Goal: Transaction & Acquisition: Subscribe to service/newsletter

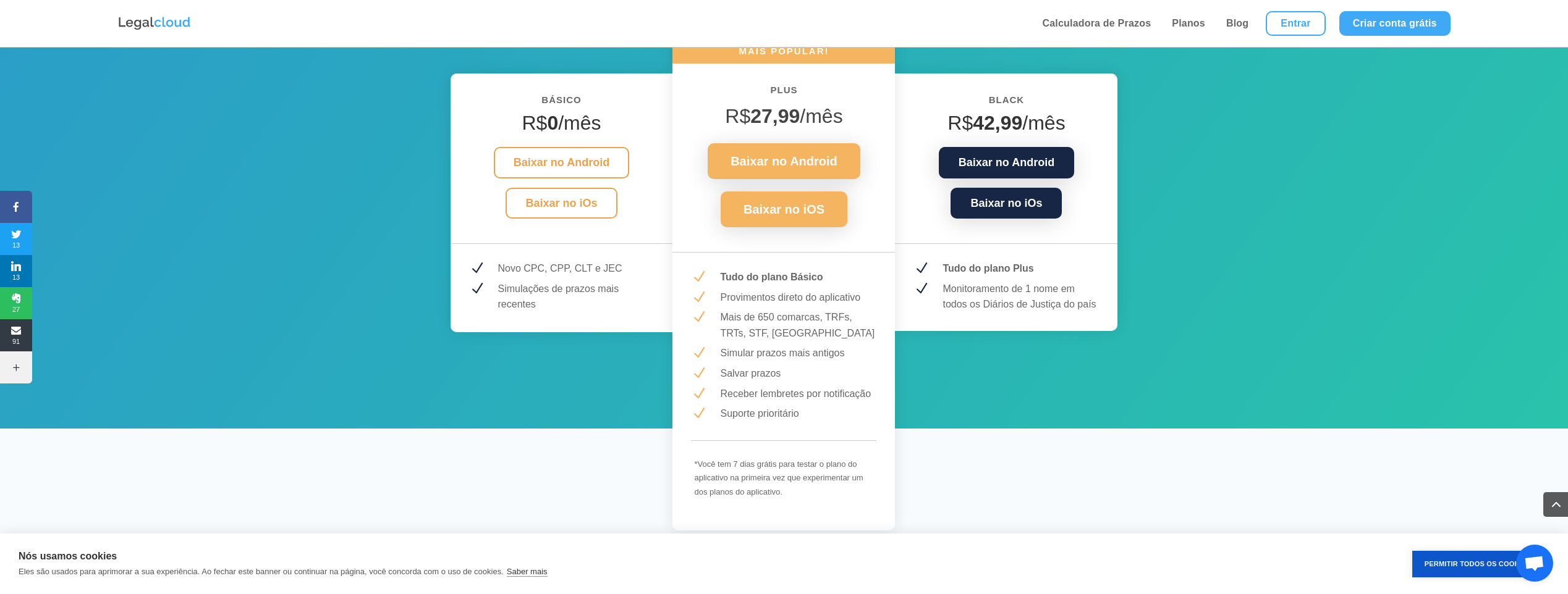
scroll to position [1625, 0]
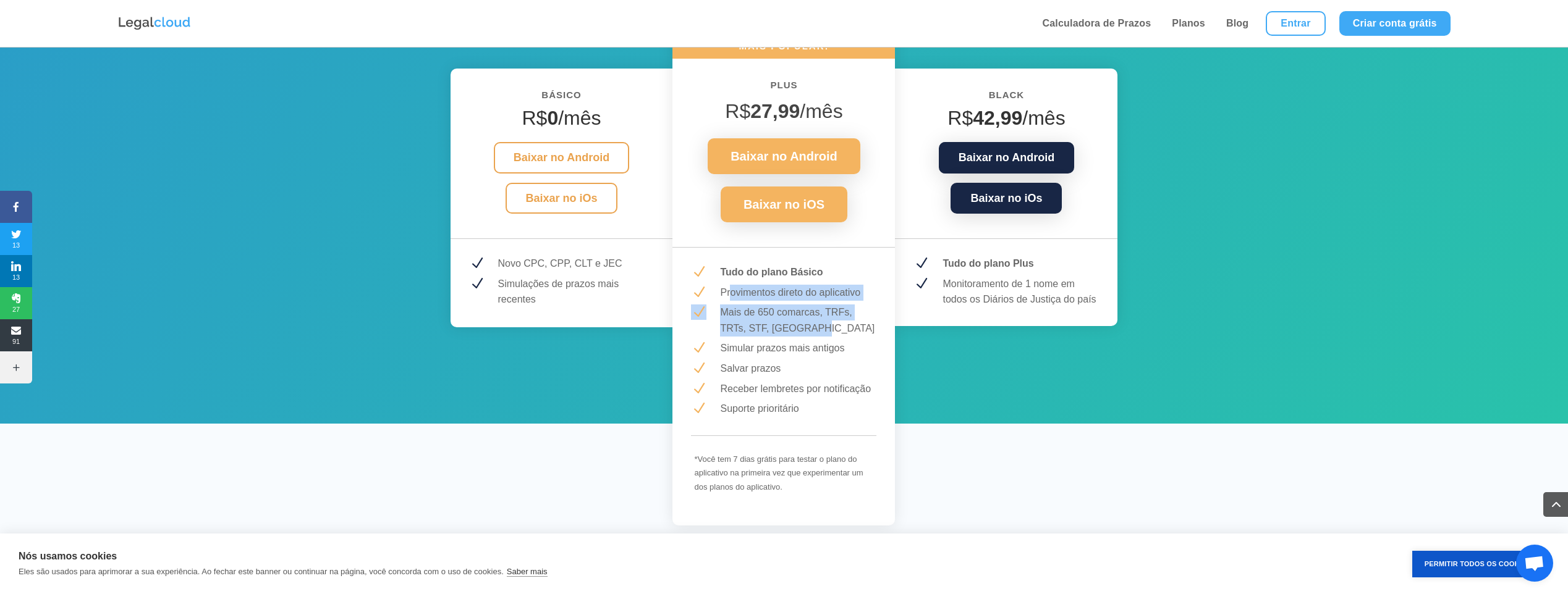
drag, startPoint x: 732, startPoint y: 295, endPoint x: 803, endPoint y: 302, distance: 71.3
click at [803, 302] on div "MAIS POPULAR! PLUS R$ 27,99 /mês Baixar no Android Baixar no iOS N Tudo do plan…" at bounding box center [784, 278] width 222 height 494
drag, startPoint x: 803, startPoint y: 302, endPoint x: 799, endPoint y: 313, distance: 11.7
click at [799, 311] on p "Mais de 650 comarcas, TRFs, TRTs, STF, [GEOGRAPHIC_DATA]" at bounding box center [798, 320] width 156 height 32
drag, startPoint x: 731, startPoint y: 348, endPoint x: 843, endPoint y: 349, distance: 112.0
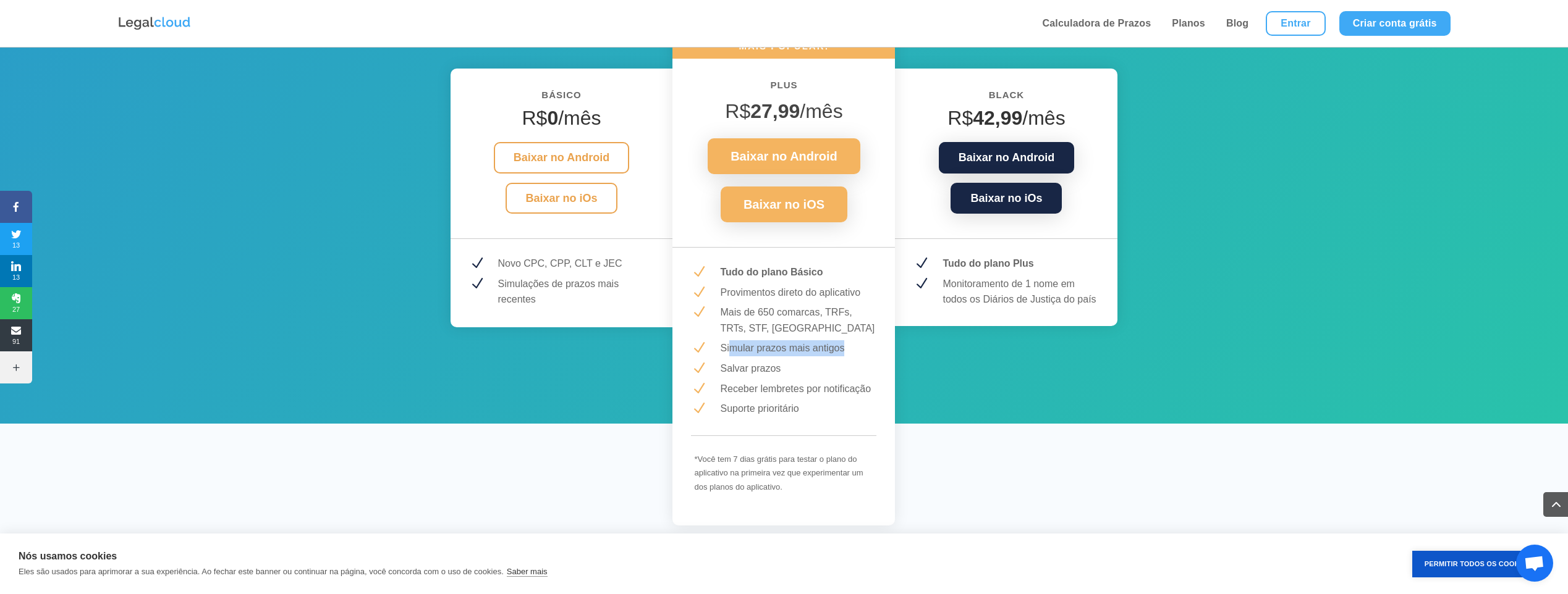
click at [843, 349] on p "Simular prazos mais antigos" at bounding box center [798, 348] width 156 height 16
drag, startPoint x: 843, startPoint y: 349, endPoint x: 799, endPoint y: 367, distance: 47.5
click at [806, 364] on p "Salvar prazos" at bounding box center [798, 368] width 156 height 16
drag, startPoint x: 725, startPoint y: 370, endPoint x: 783, endPoint y: 370, distance: 58.0
click at [783, 370] on p "Salvar prazos" at bounding box center [798, 368] width 156 height 16
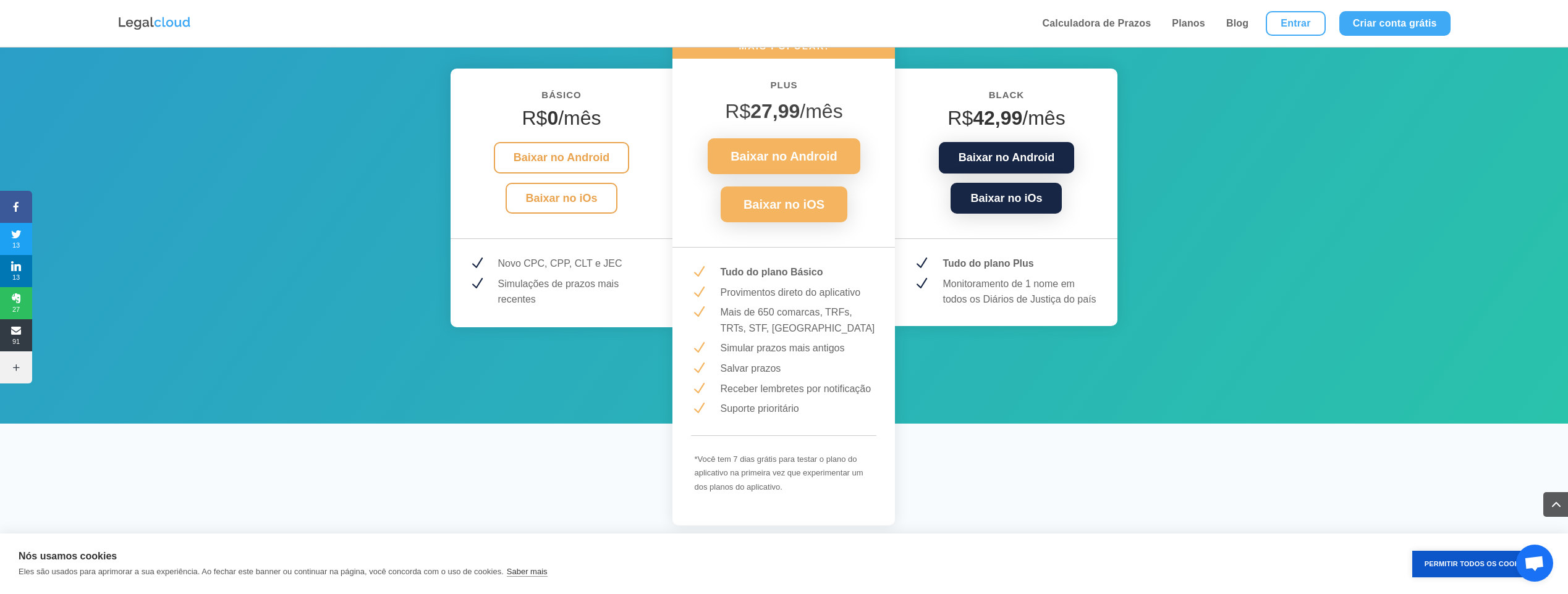
drag, startPoint x: 783, startPoint y: 370, endPoint x: 758, endPoint y: 388, distance: 30.8
click at [758, 387] on p "Receber lembretes por notificação" at bounding box center [798, 389] width 156 height 16
drag, startPoint x: 723, startPoint y: 390, endPoint x: 824, endPoint y: 393, distance: 101.0
click at [824, 393] on p "Receber lembretes por notificação" at bounding box center [798, 389] width 156 height 16
drag, startPoint x: 824, startPoint y: 393, endPoint x: 749, endPoint y: 411, distance: 77.1
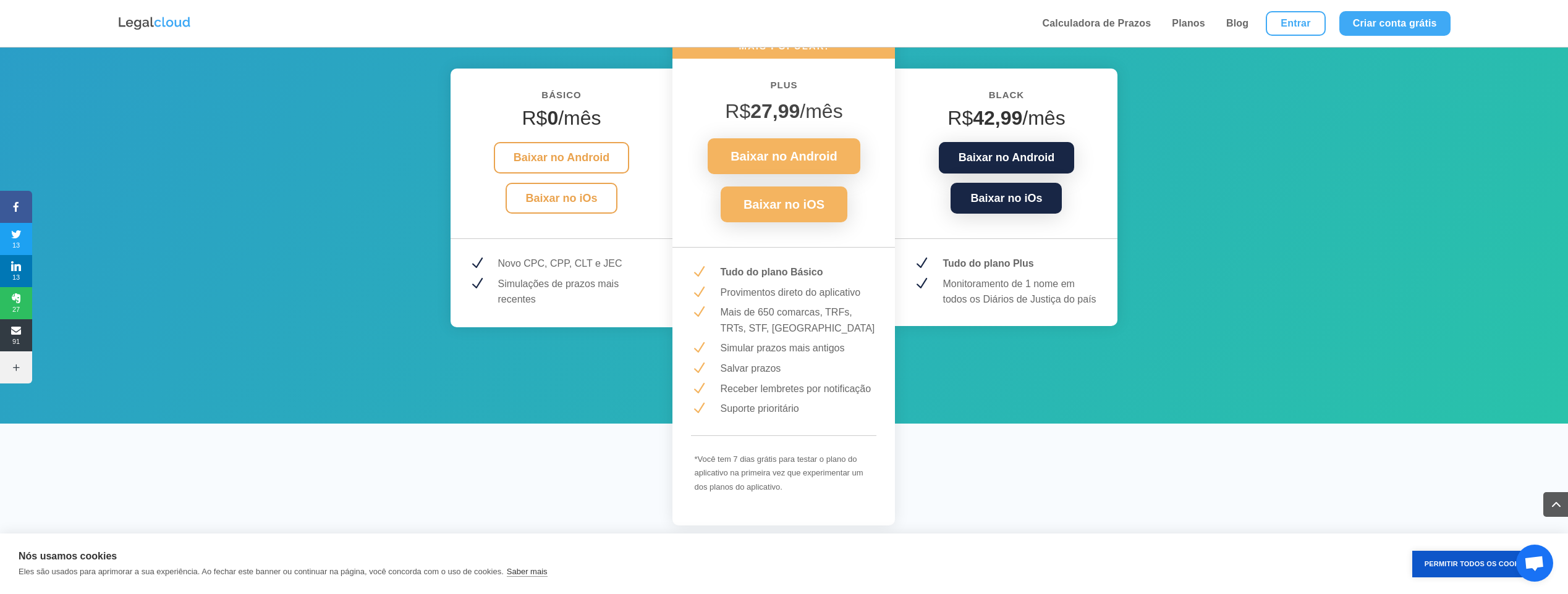
click at [757, 411] on p "Suporte prioritário" at bounding box center [798, 408] width 156 height 16
drag, startPoint x: 720, startPoint y: 411, endPoint x: 823, endPoint y: 411, distance: 103.0
click at [823, 411] on div "Suporte prioritário" at bounding box center [794, 408] width 166 height 16
click at [823, 414] on p "Suporte prioritário" at bounding box center [798, 408] width 156 height 16
click at [788, 422] on div "MAIS POPULAR! PLUS R$ 27,99 /mês Baixar no Android Baixar no iOS N Tudo do plan…" at bounding box center [784, 278] width 222 height 494
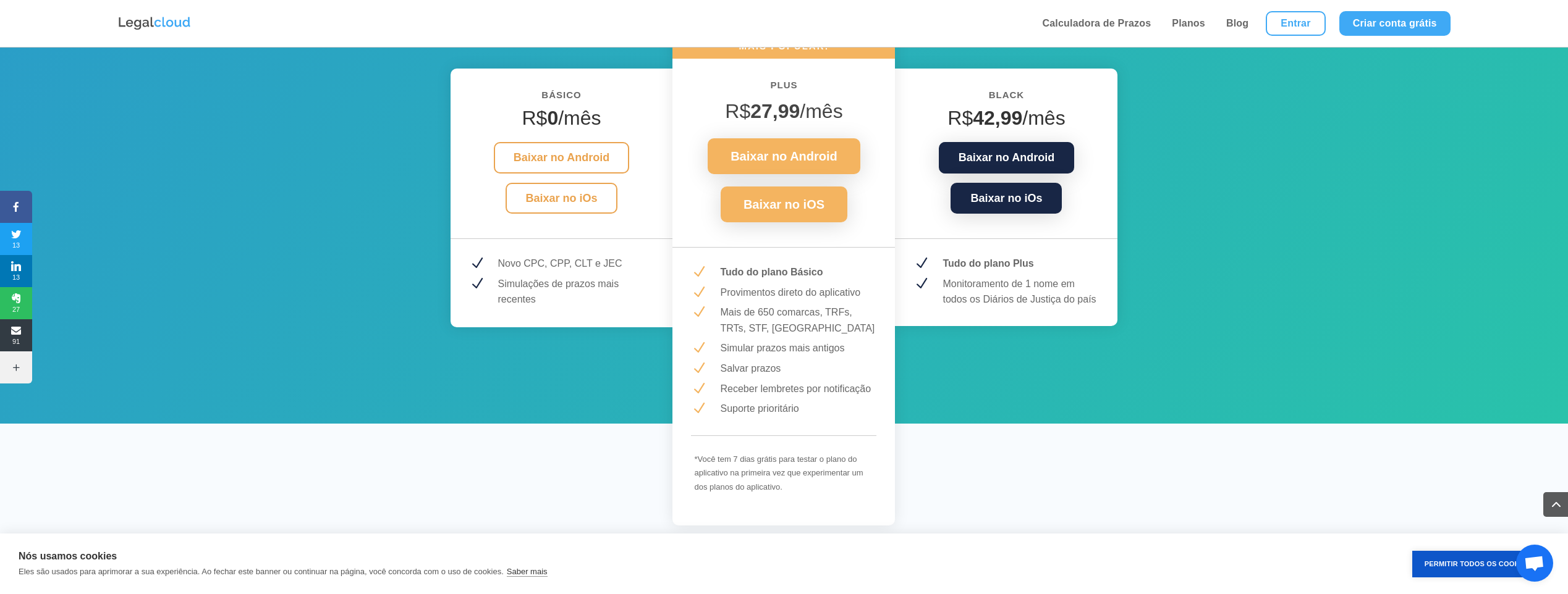
click at [922, 287] on span "N" at bounding box center [922, 284] width 15 height 15
click at [921, 269] on span "N" at bounding box center [922, 264] width 15 height 15
drag, startPoint x: 940, startPoint y: 280, endPoint x: 1095, endPoint y: 303, distance: 156.7
click at [1095, 303] on div "Monitoramento de 1 nome em todos os Diários de Justiça do país" at bounding box center [1016, 292] width 166 height 32
drag, startPoint x: 1095, startPoint y: 303, endPoint x: 1059, endPoint y: 324, distance: 41.7
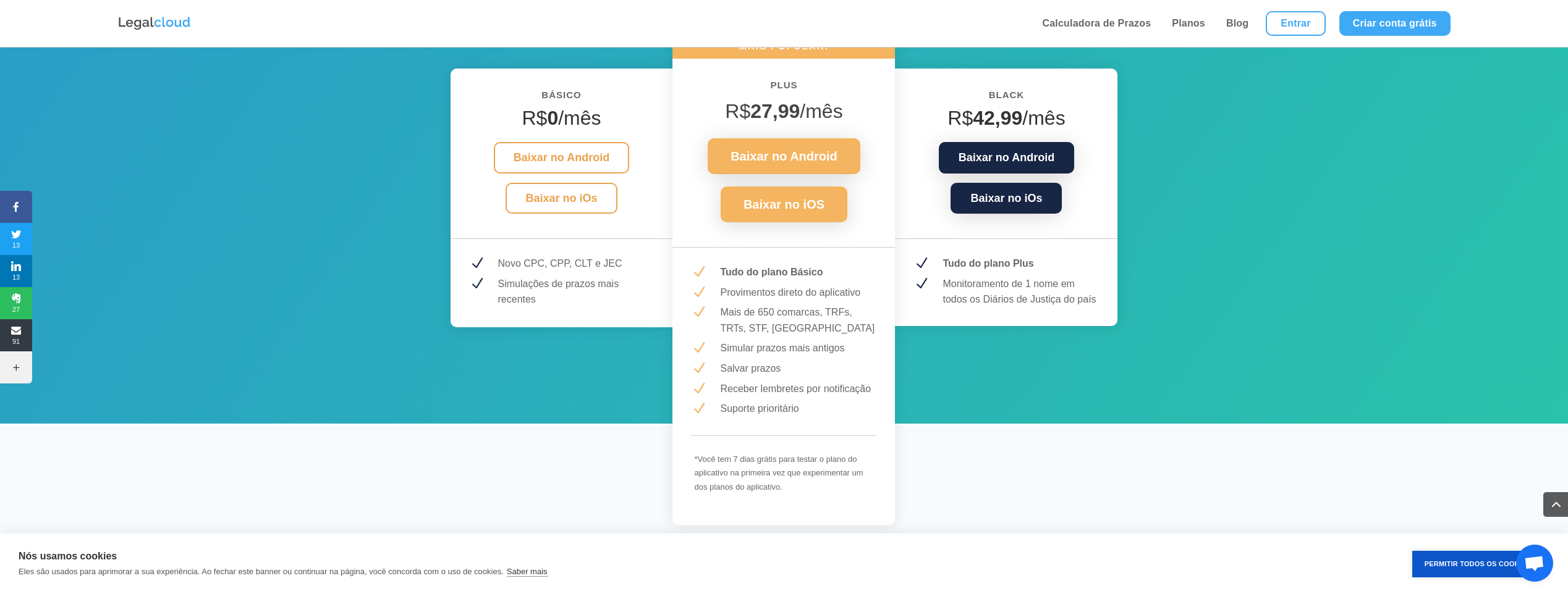
click at [1065, 323] on div "Black R$ 42,99 /mês Baixar no Android Baixar no iOs N Tudo do plano Plus N Moni…" at bounding box center [1006, 198] width 222 height 257
click at [1026, 321] on div "Black R$ 42,99 /mês Baixar no Android Baixar no iOs N Tudo do plano Plus N Moni…" at bounding box center [1006, 198] width 222 height 257
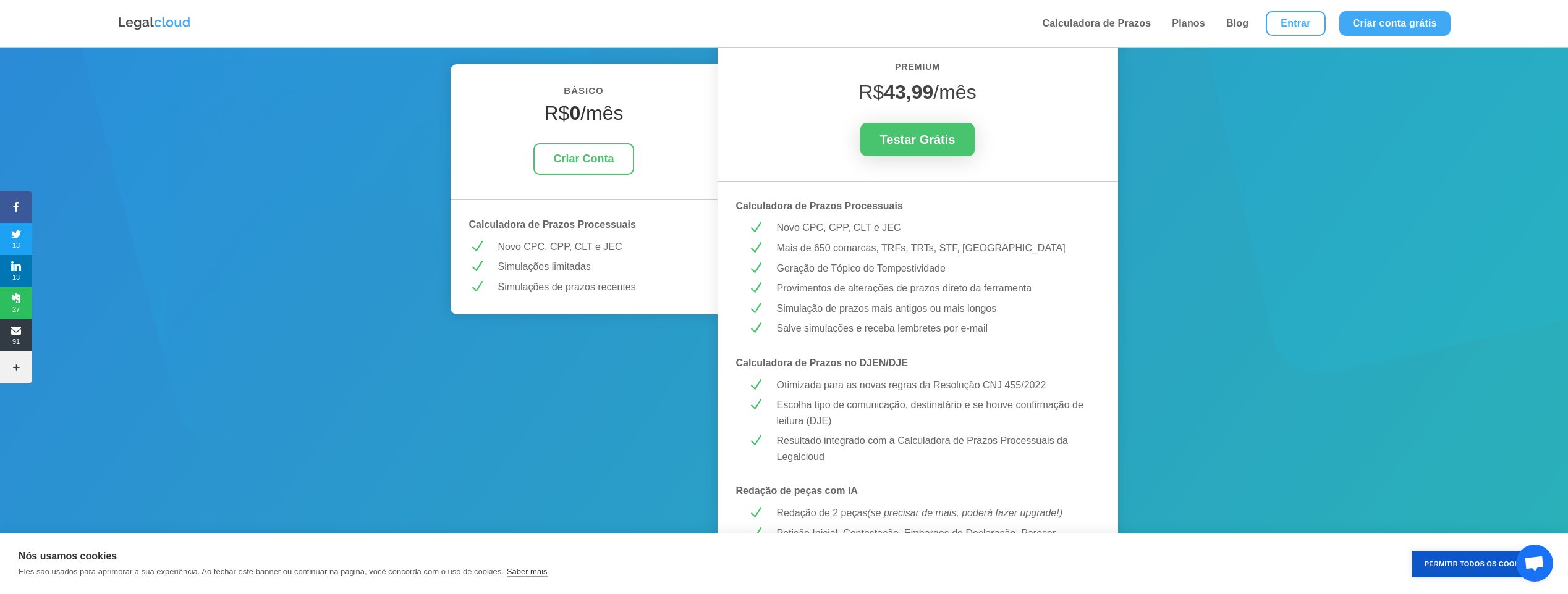
scroll to position [235, 0]
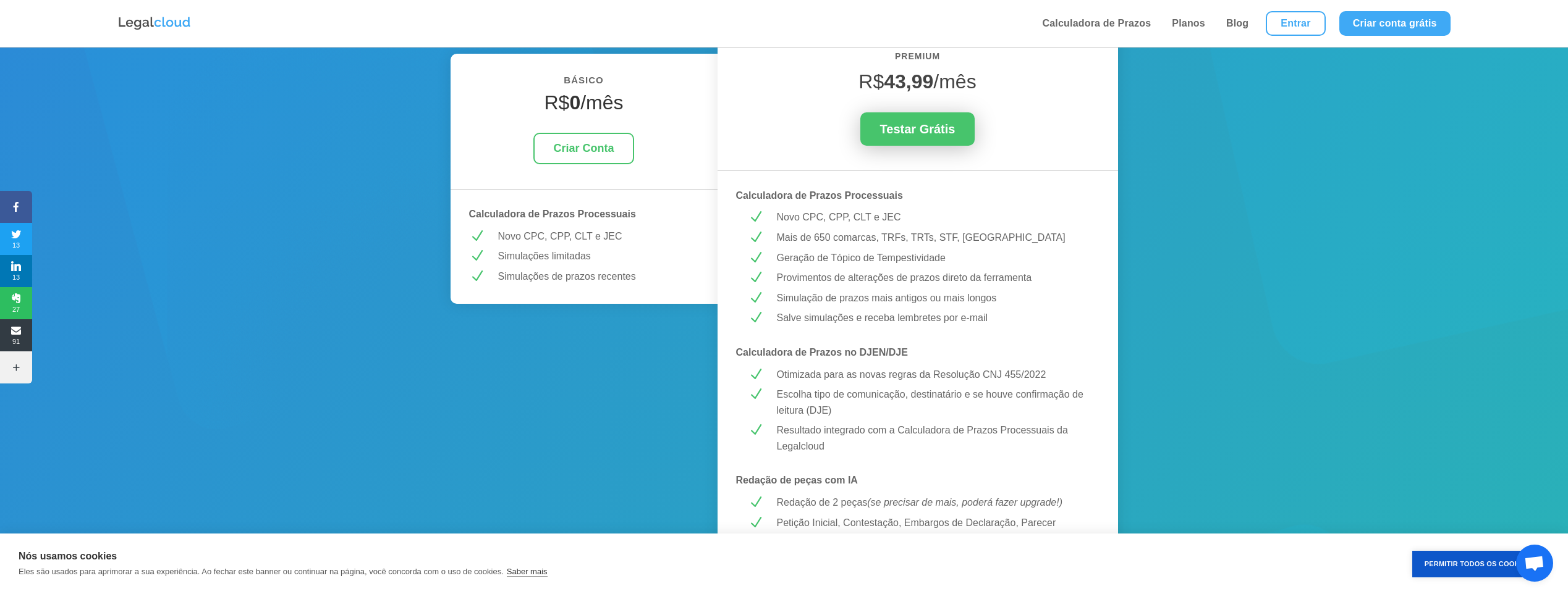
click at [926, 135] on link "Testar Grátis" at bounding box center [917, 129] width 115 height 33
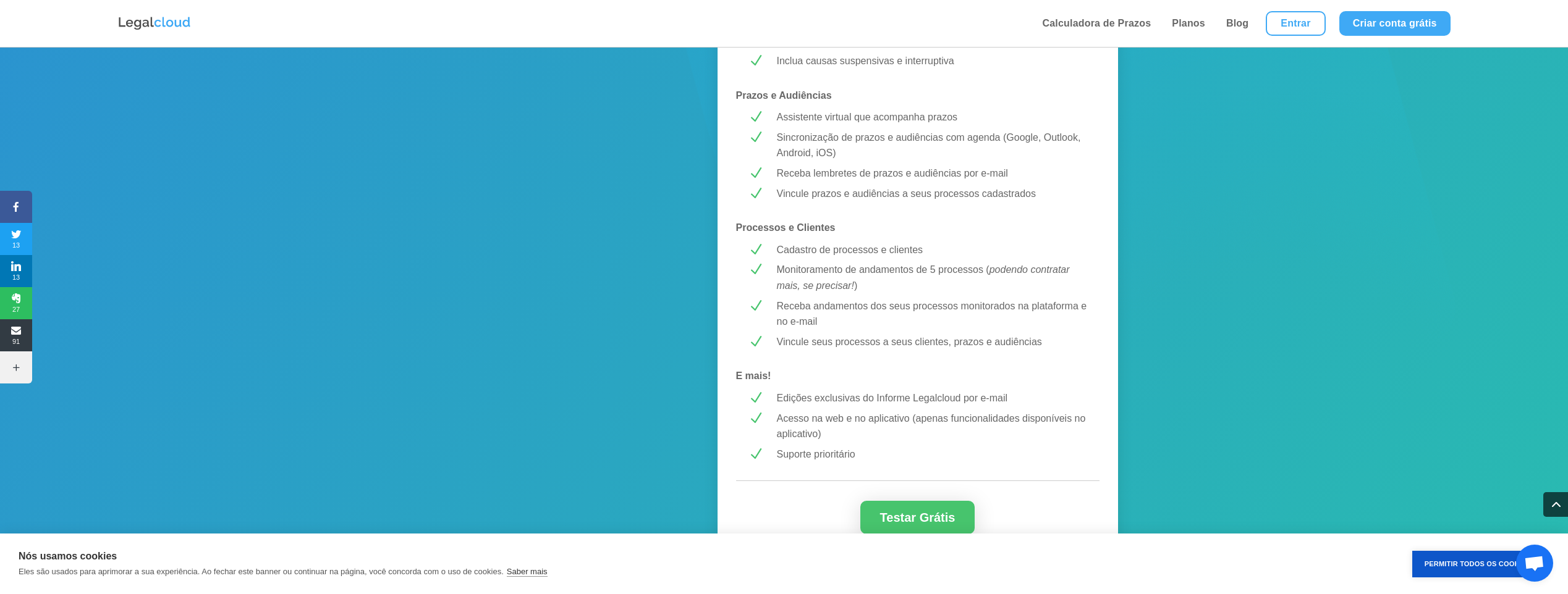
scroll to position [906, 0]
drag, startPoint x: 784, startPoint y: 262, endPoint x: 918, endPoint y: 270, distance: 134.2
click at [918, 270] on p "Monitoramento de andamentos de 5 processos ( podendo contratar mais, se precisa…" at bounding box center [933, 273] width 311 height 32
drag, startPoint x: 918, startPoint y: 270, endPoint x: 910, endPoint y: 277, distance: 10.6
click at [915, 274] on p "Monitoramento de andamentos de 5 processos ( podendo contratar mais, se precisa…" at bounding box center [933, 273] width 311 height 32
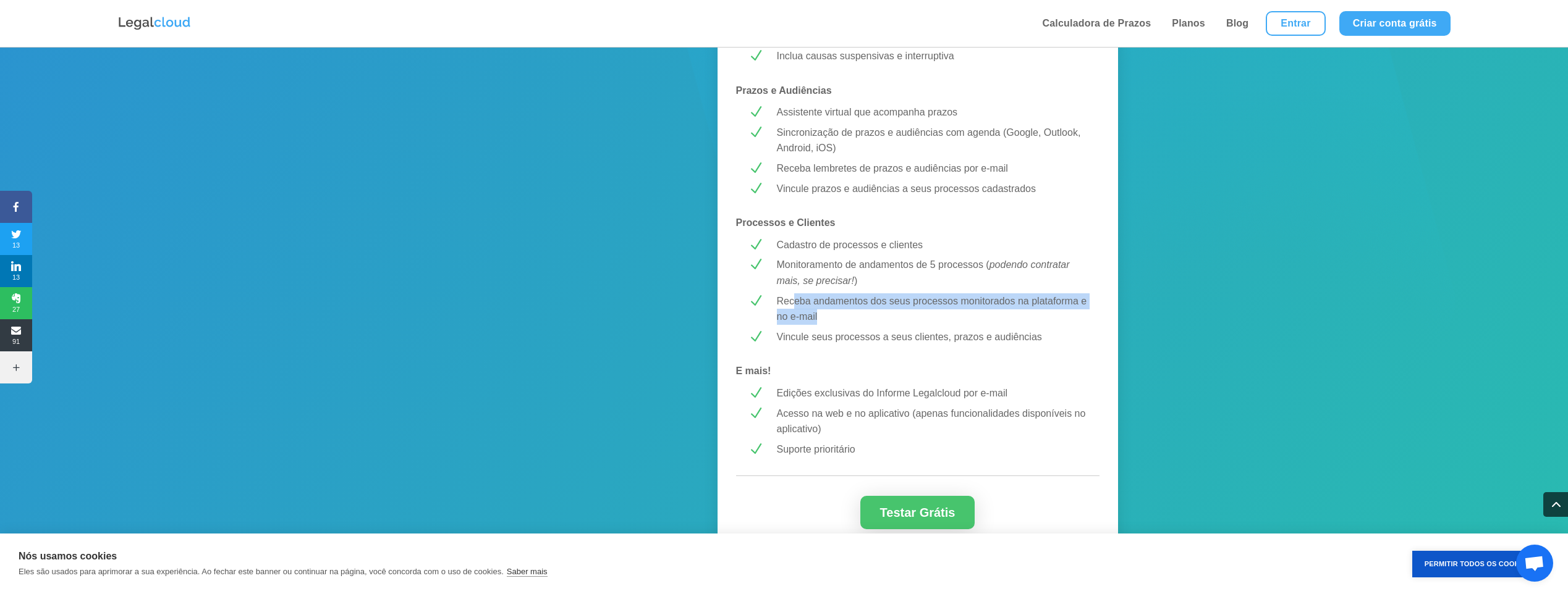
drag, startPoint x: 795, startPoint y: 301, endPoint x: 895, endPoint y: 311, distance: 100.5
click at [895, 311] on p "Receba andamentos dos seus processos monitorados na plataforma e no e-mail" at bounding box center [933, 309] width 311 height 32
drag, startPoint x: 895, startPoint y: 311, endPoint x: 888, endPoint y: 318, distance: 9.9
click at [888, 318] on p "Receba andamentos dos seus processos monitorados na plataforma e no e-mail" at bounding box center [933, 309] width 311 height 32
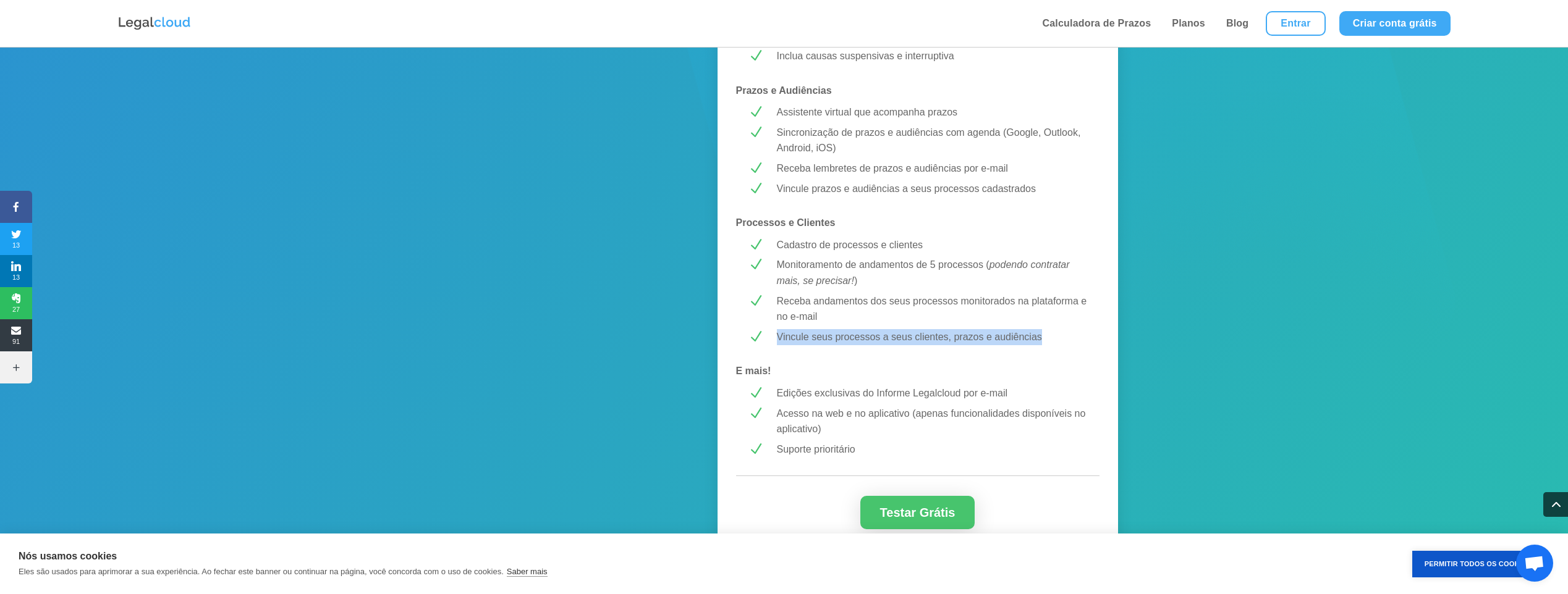
drag, startPoint x: 769, startPoint y: 338, endPoint x: 1054, endPoint y: 340, distance: 285.0
click at [1054, 340] on div "Vincule seus processos a seus clientes, prazos e audiências" at bounding box center [927, 337] width 320 height 16
drag, startPoint x: 1054, startPoint y: 340, endPoint x: 1019, endPoint y: 355, distance: 38.1
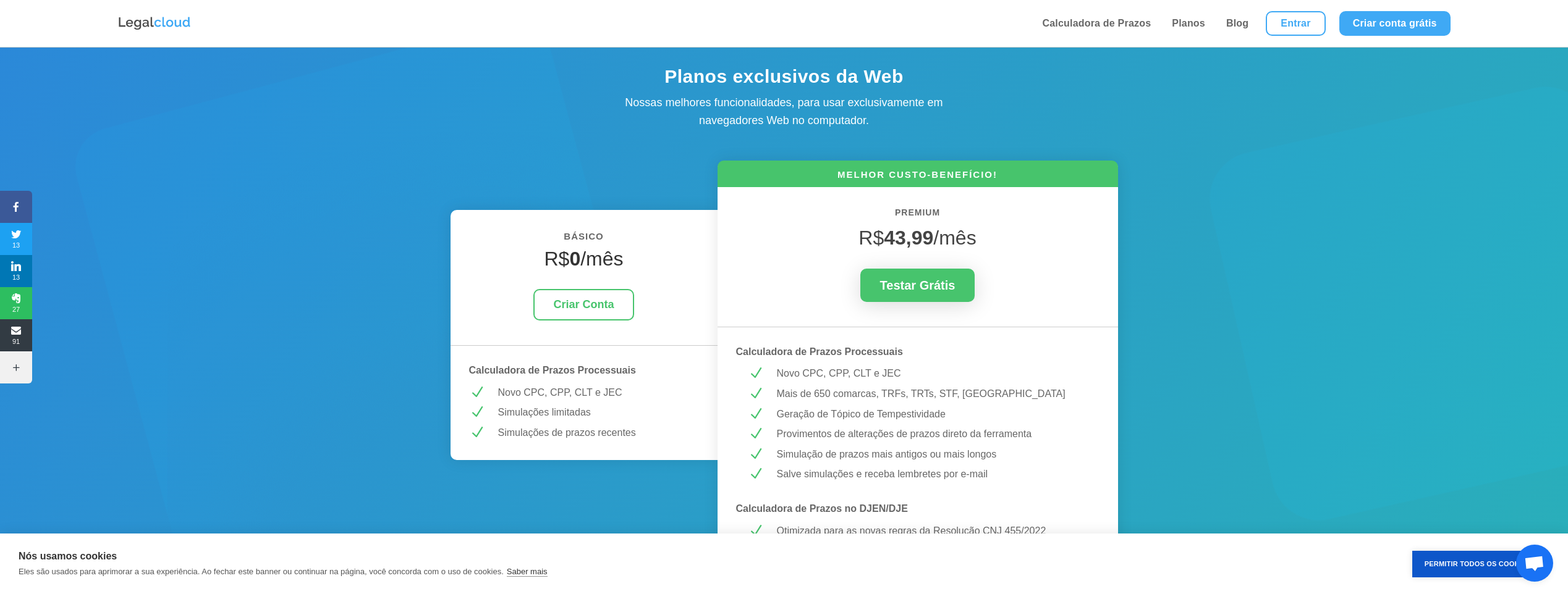
scroll to position [0, 0]
